Goal: Task Accomplishment & Management: Manage account settings

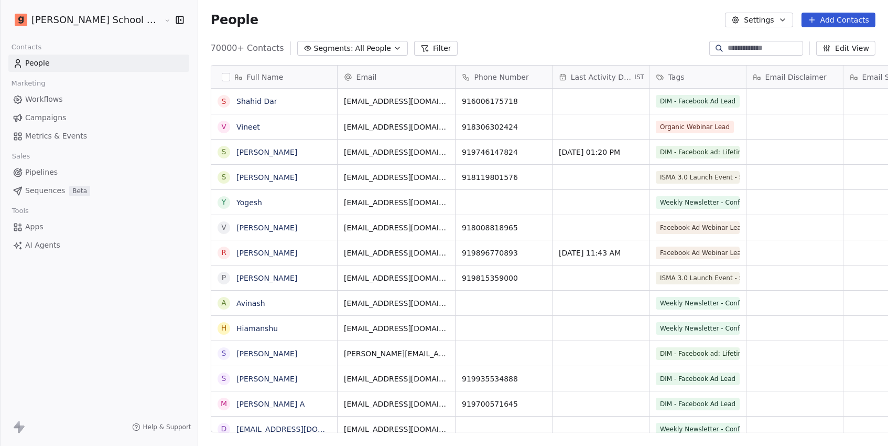
scroll to position [392, 726]
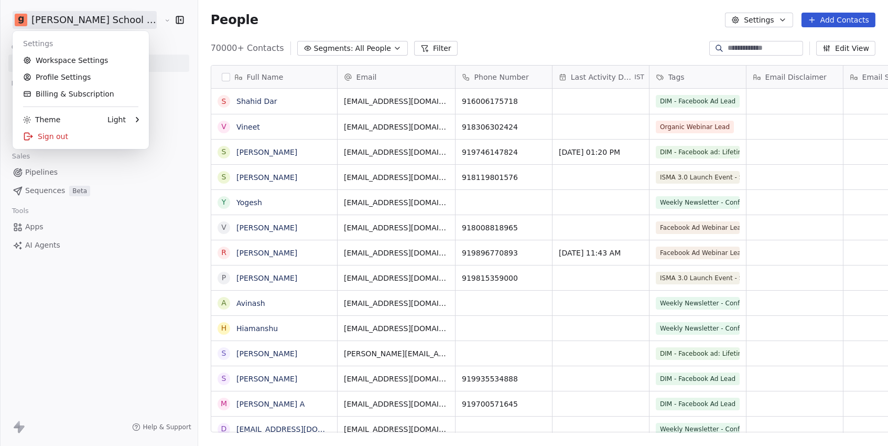
click at [55, 18] on html "[PERSON_NAME] School of Finance LLP Contacts People Marketing Workflows Campaig…" at bounding box center [444, 223] width 888 height 446
click at [60, 59] on link "Workspace Settings" at bounding box center [81, 60] width 128 height 17
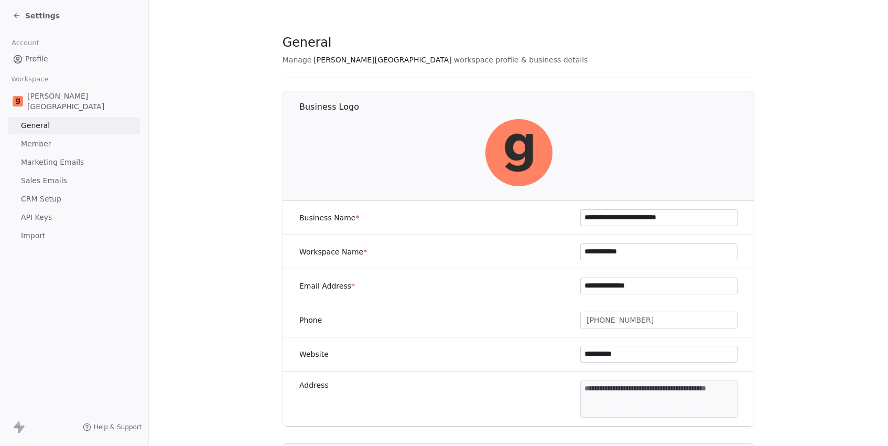
click at [53, 157] on span "Marketing Emails" at bounding box center [52, 162] width 63 height 11
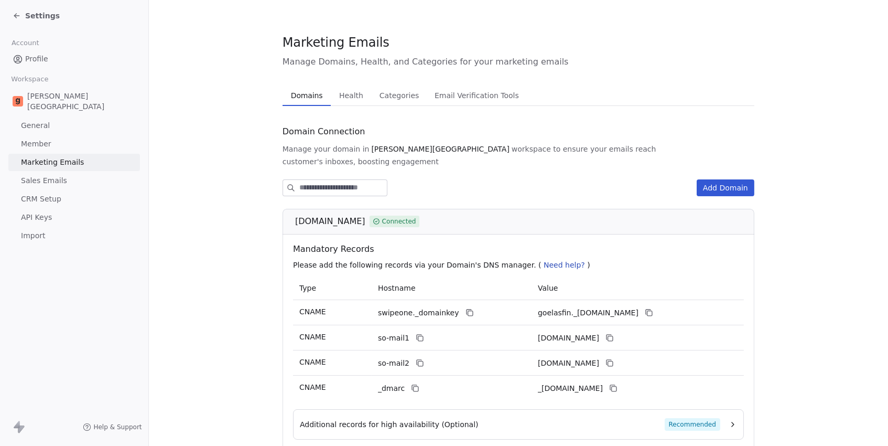
click at [361, 92] on span "Health" at bounding box center [351, 95] width 33 height 15
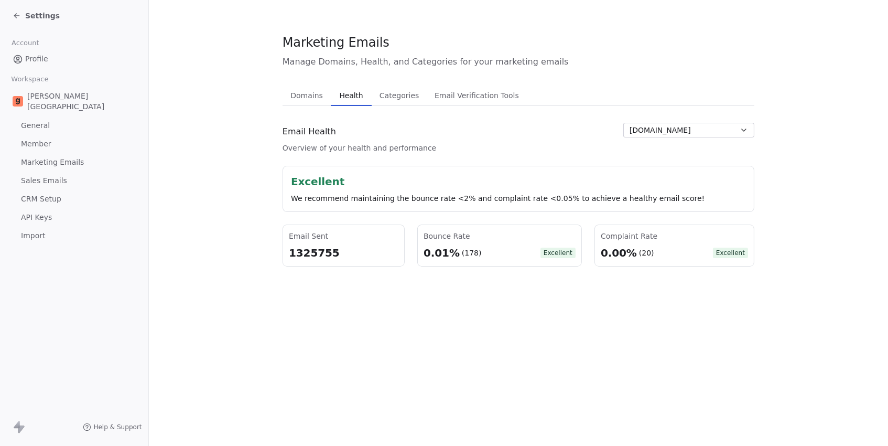
click at [306, 93] on span "Domains" at bounding box center [306, 95] width 41 height 15
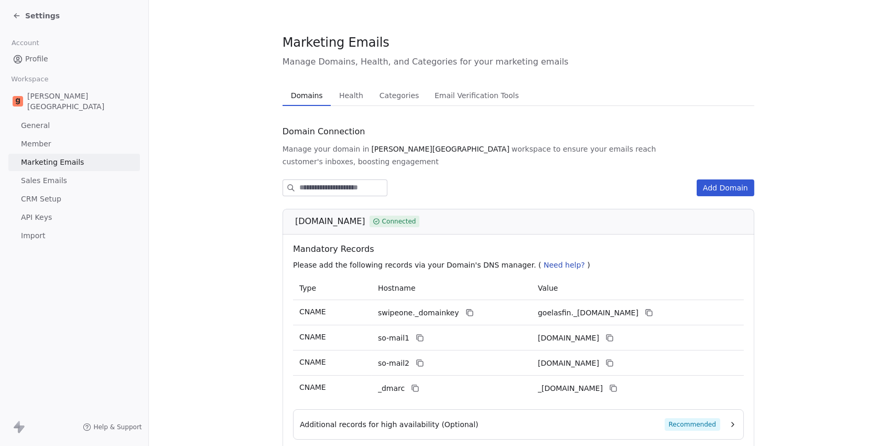
click at [33, 61] on span "Profile" at bounding box center [36, 58] width 23 height 11
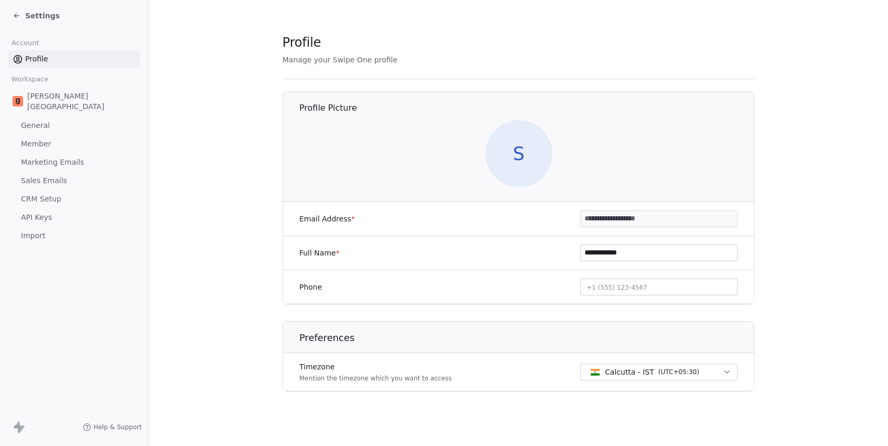
click at [43, 17] on span "Settings" at bounding box center [42, 15] width 35 height 10
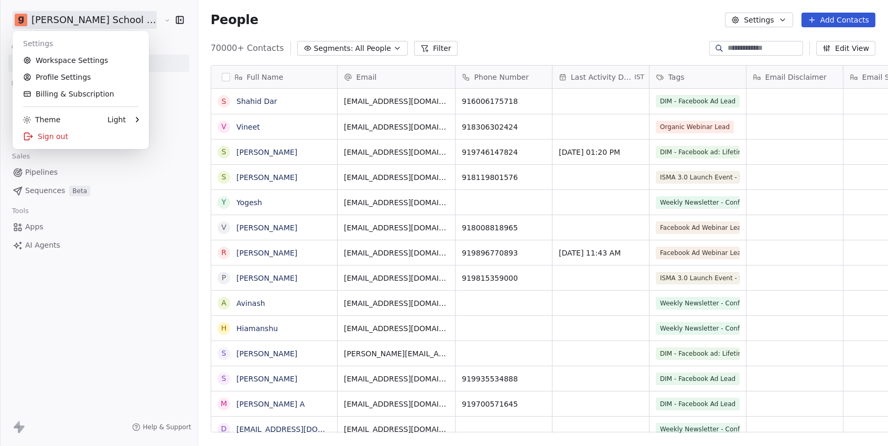
click at [44, 16] on html "[PERSON_NAME] School of Finance LLP Contacts People Marketing Workflows Campaig…" at bounding box center [444, 223] width 888 height 446
click at [79, 59] on link "Workspace Settings" at bounding box center [81, 60] width 128 height 17
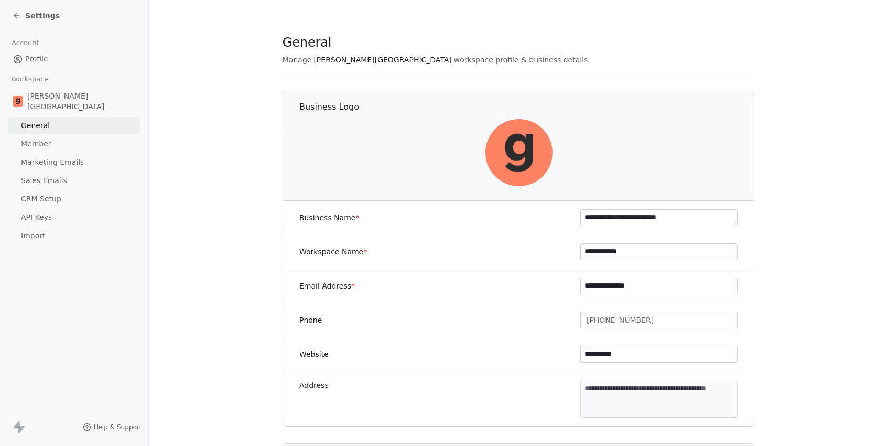
scroll to position [19, 0]
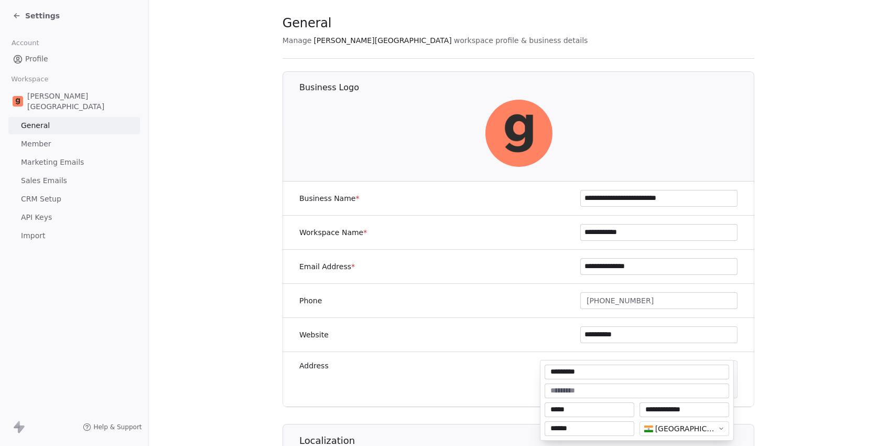
click at [659, 373] on body "**********" at bounding box center [444, 223] width 888 height 446
click at [213, 344] on html "**********" at bounding box center [444, 223] width 888 height 446
